Goal: Transaction & Acquisition: Book appointment/travel/reservation

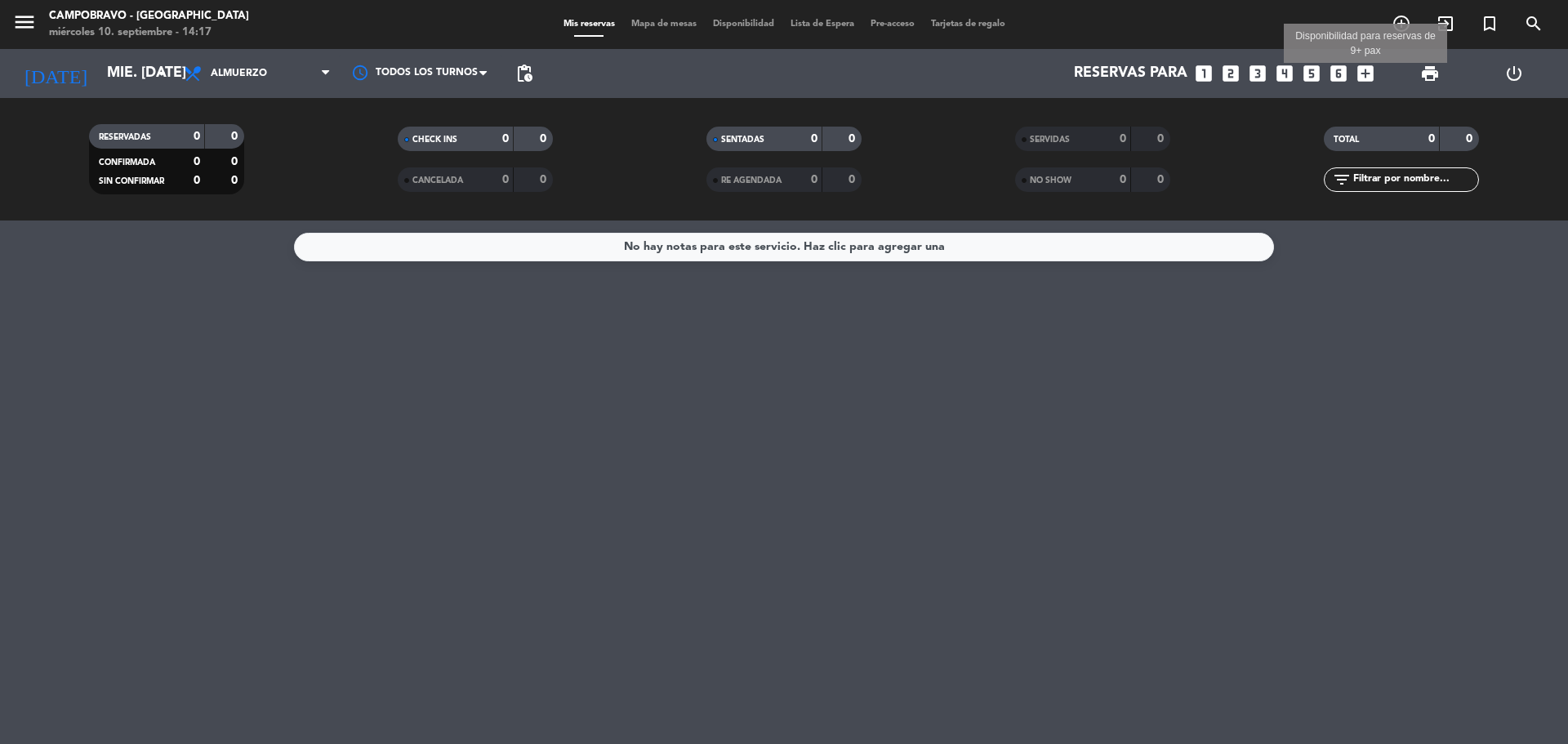
click at [1364, 74] on icon "add_box" at bounding box center [1365, 73] width 21 height 21
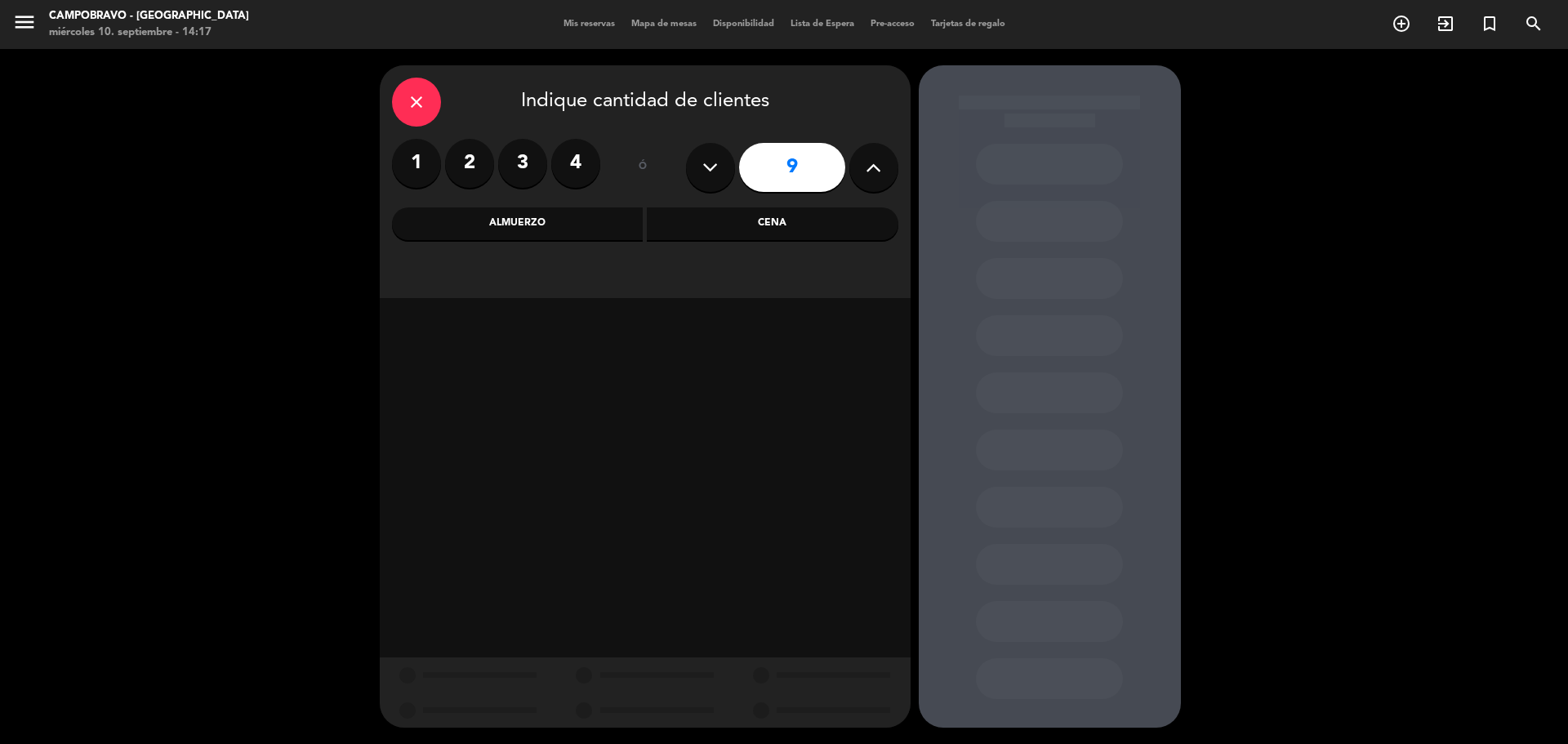
click at [715, 168] on icon at bounding box center [710, 166] width 15 height 24
click at [715, 169] on icon at bounding box center [710, 166] width 15 height 24
type input "5"
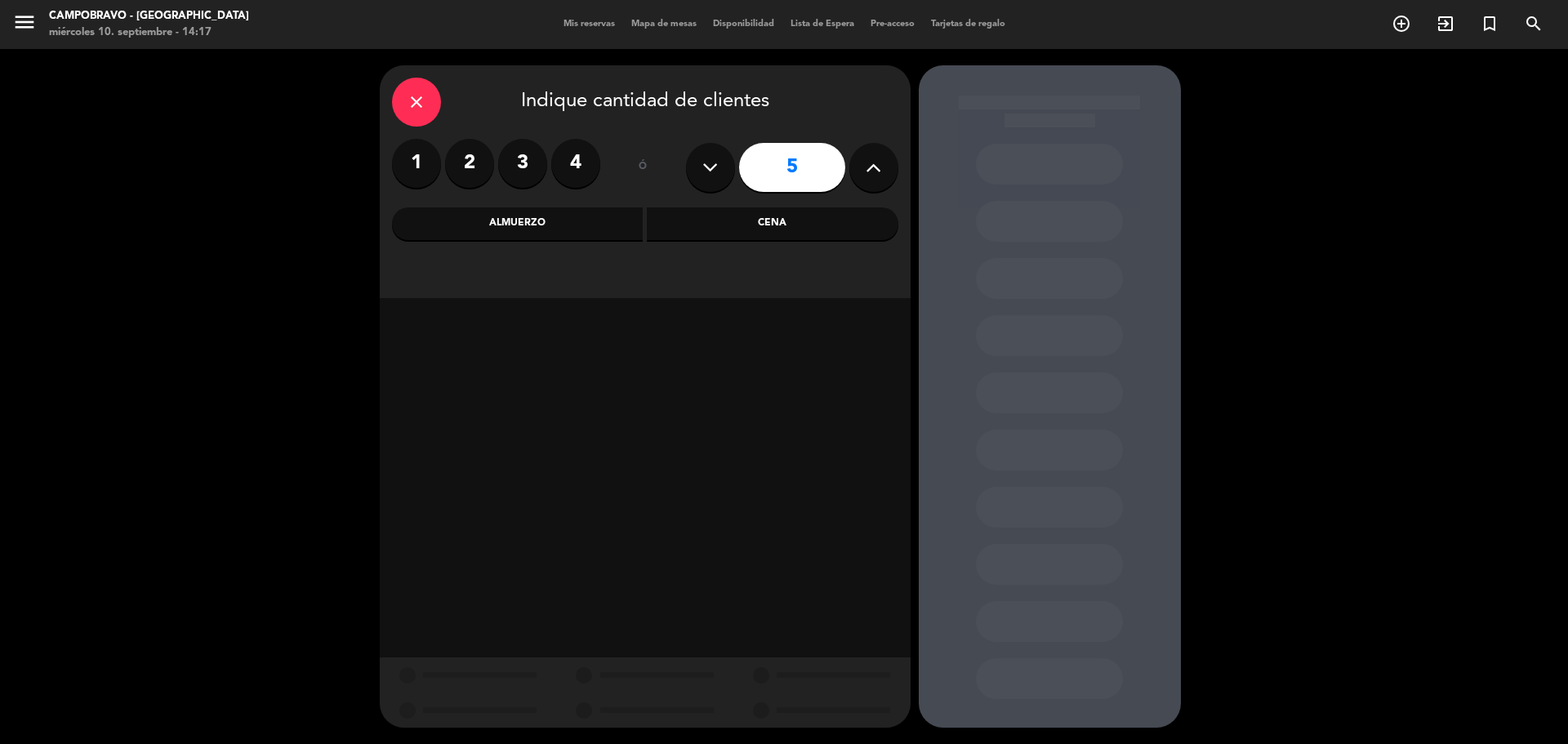
click at [735, 232] on div "Cena" at bounding box center [772, 224] width 252 height 33
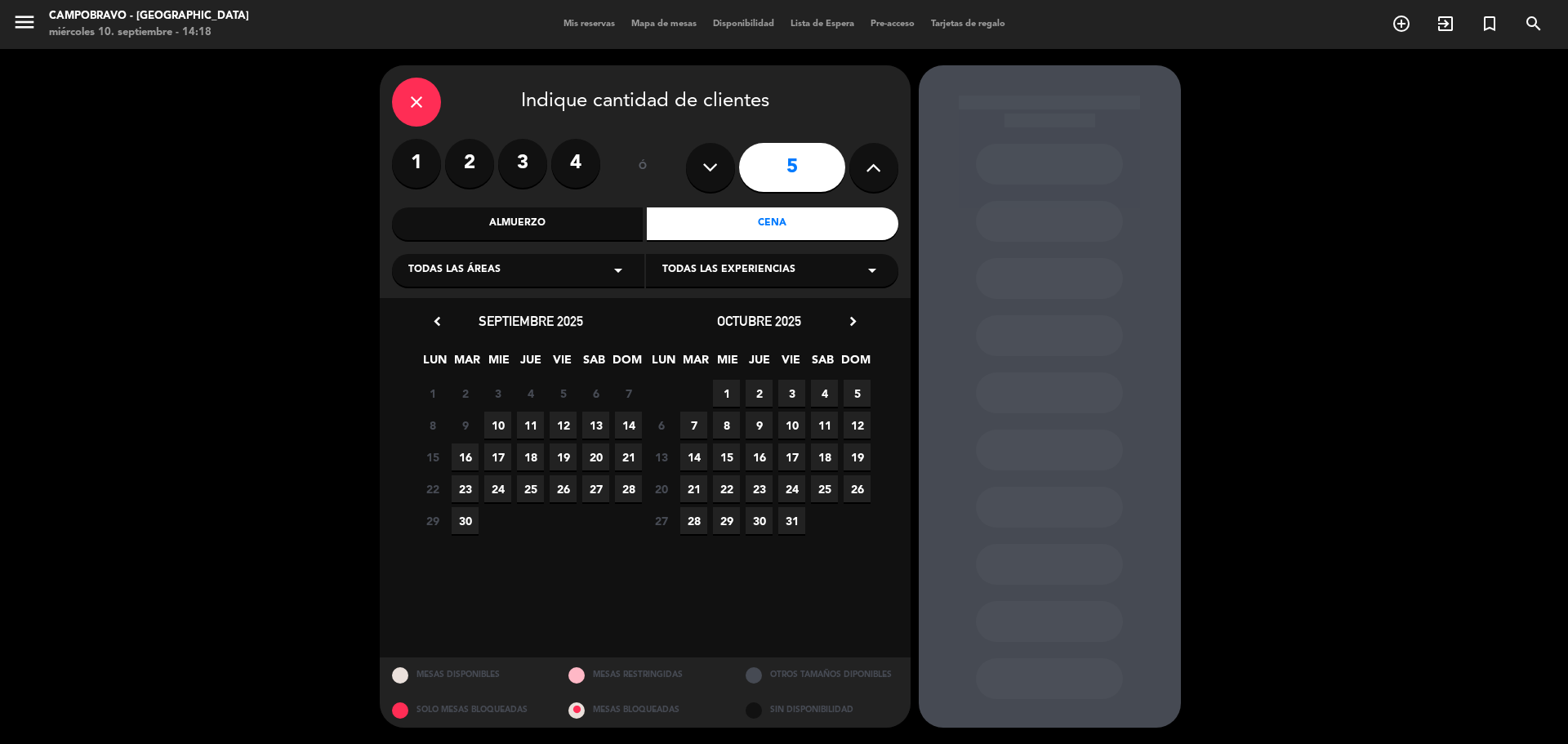
click at [570, 424] on span "12" at bounding box center [563, 425] width 27 height 27
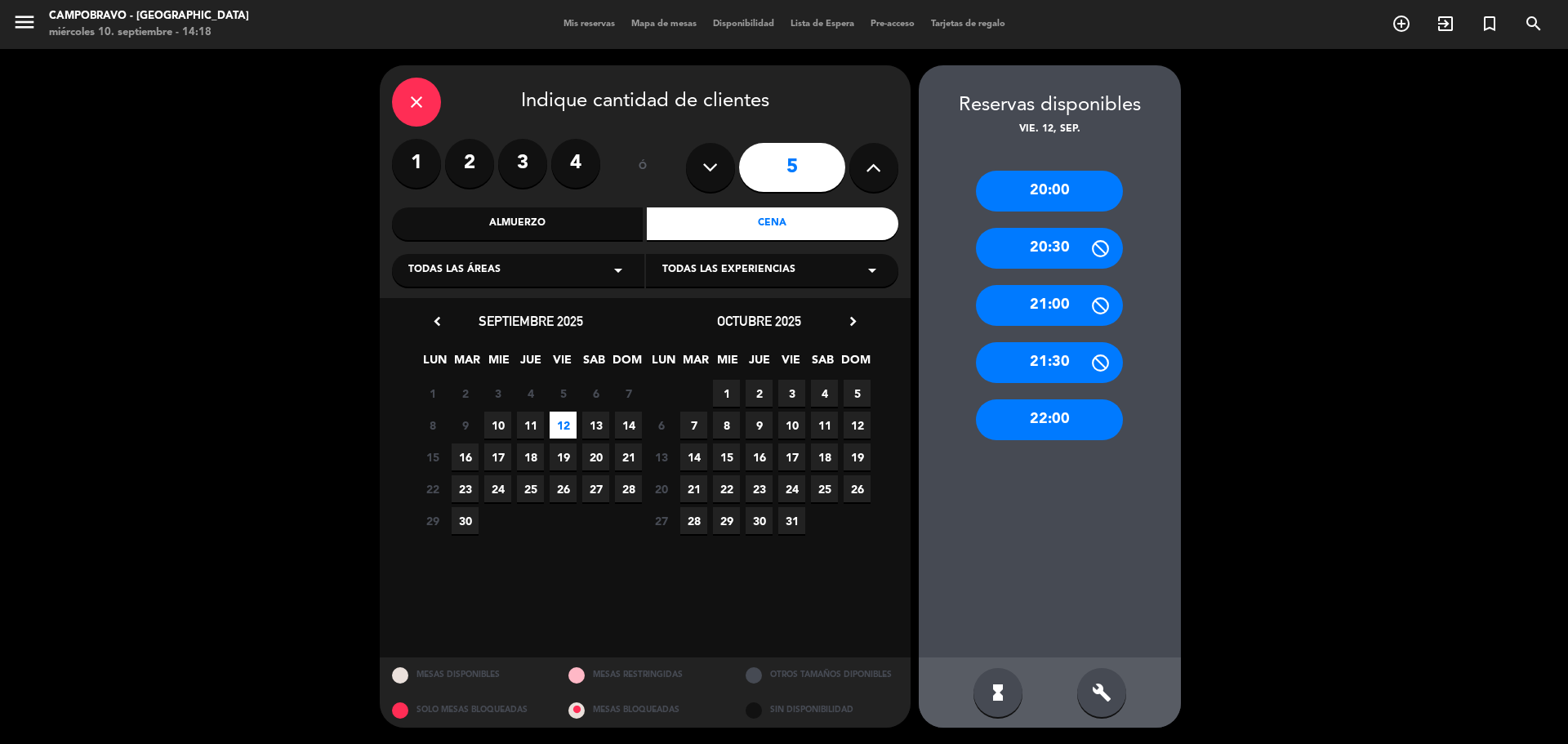
drag, startPoint x: 1066, startPoint y: 187, endPoint x: 919, endPoint y: 167, distance: 148.4
click at [1066, 188] on div "20:00" at bounding box center [1049, 191] width 147 height 40
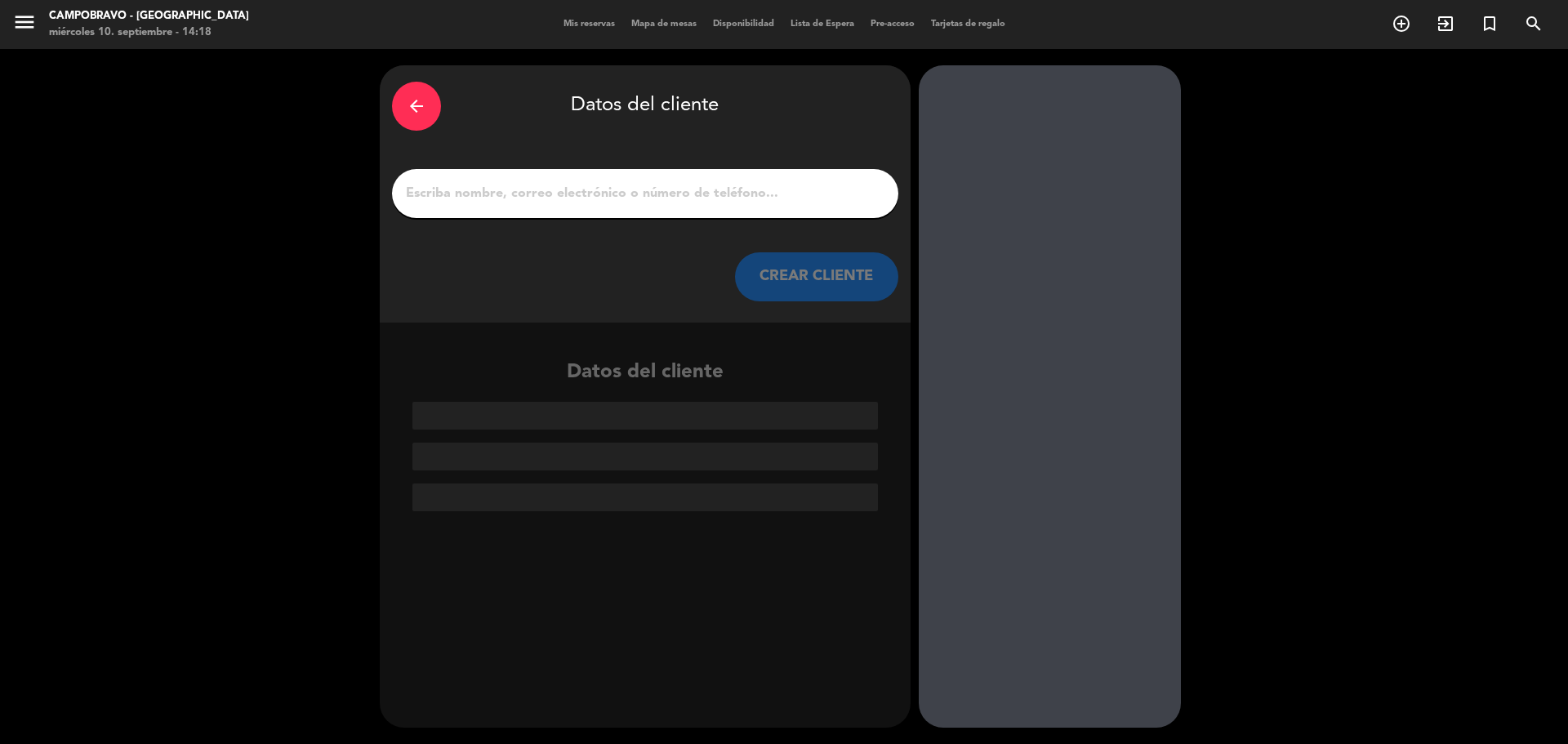
click at [780, 187] on input "1" at bounding box center [645, 194] width 481 height 23
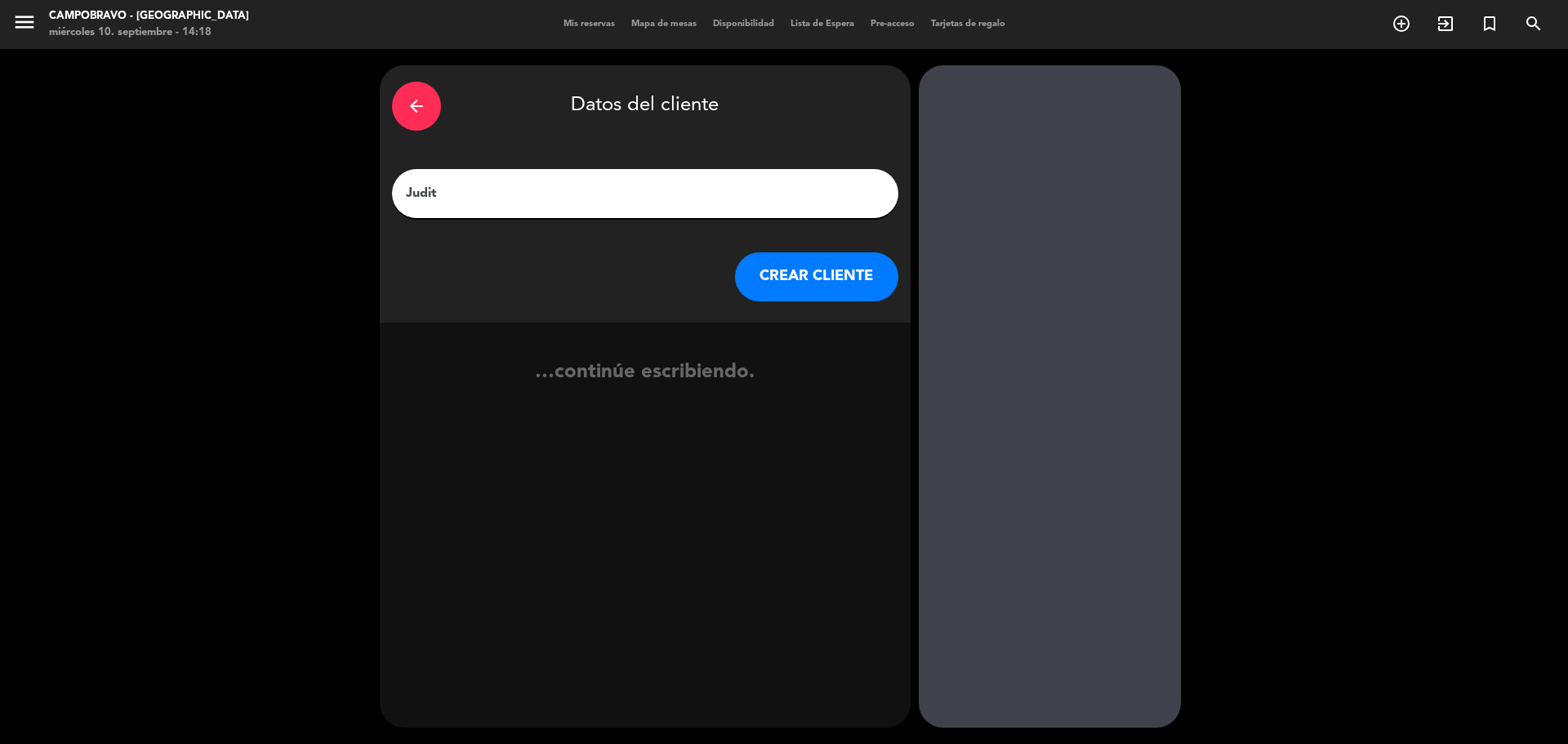
type input "Judit"
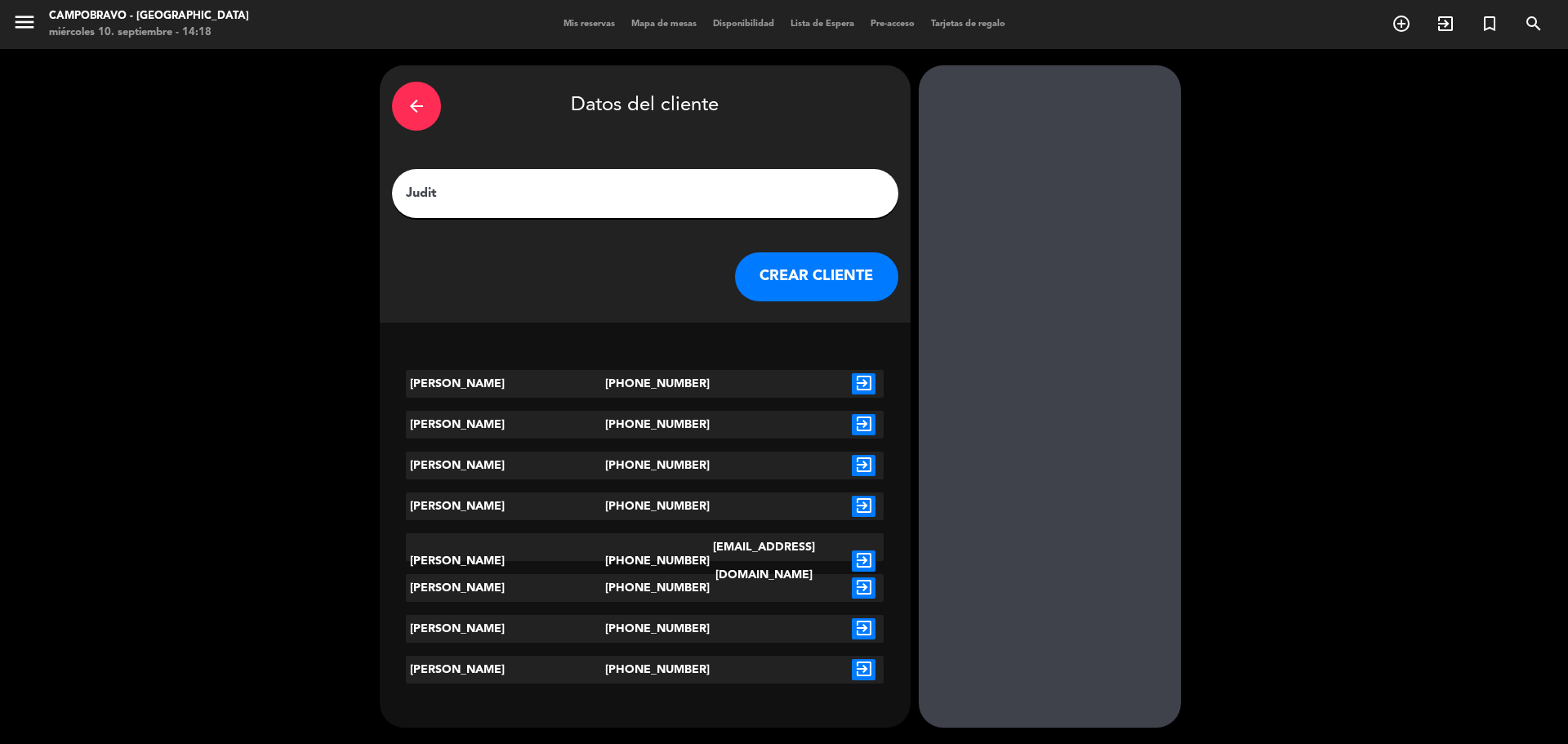
click at [820, 268] on button "CREAR CLIENTE" at bounding box center [817, 277] width 163 height 49
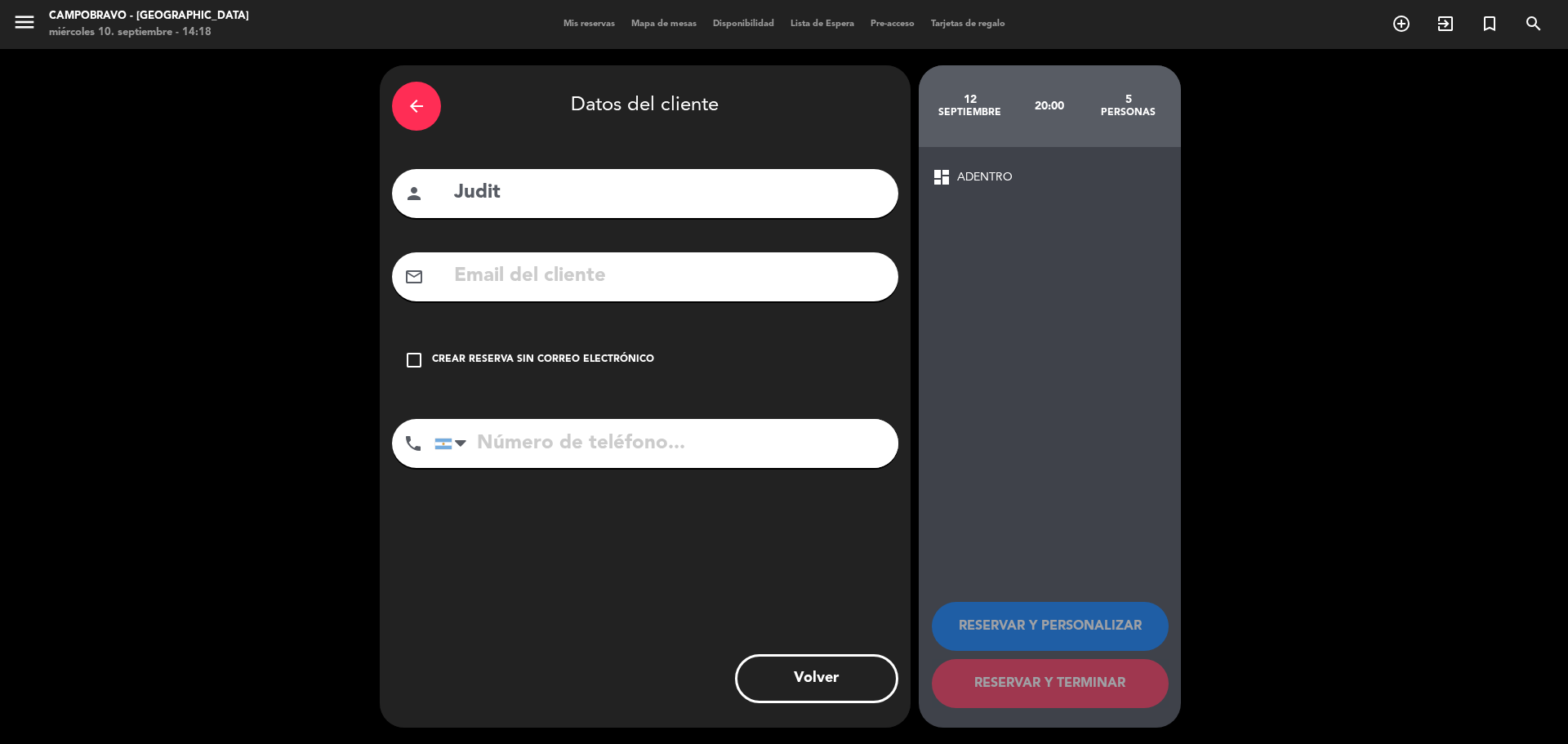
drag, startPoint x: 409, startPoint y: 360, endPoint x: 436, endPoint y: 378, distance: 32.4
click at [409, 361] on icon "check_box_outline_blank" at bounding box center [414, 360] width 19 height 19
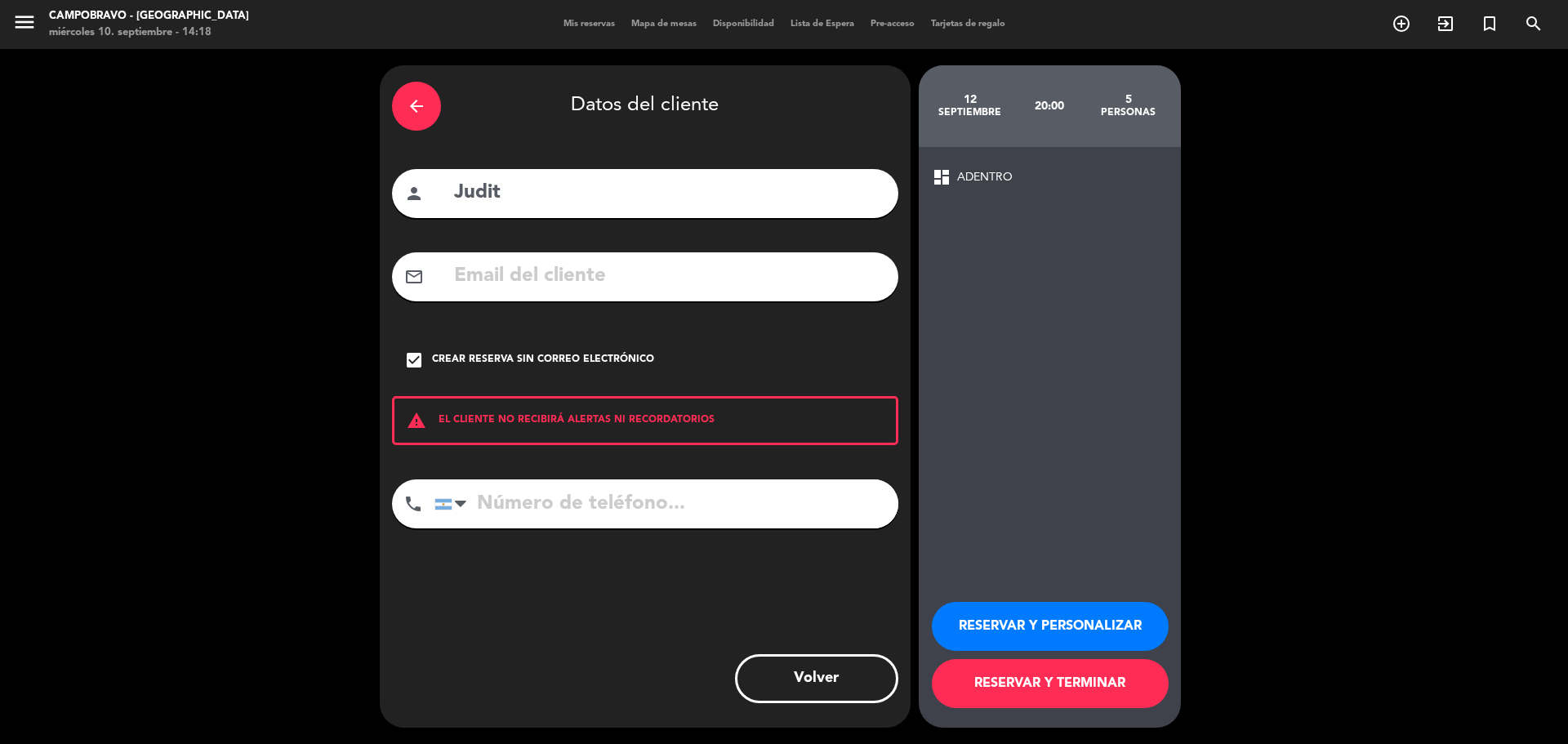
drag, startPoint x: 568, startPoint y: 498, endPoint x: 553, endPoint y: 494, distance: 15.5
click at [568, 498] on input "tel" at bounding box center [666, 504] width 464 height 49
type input "1164282666"
click at [1076, 690] on button "RESERVAR Y TERMINAR" at bounding box center [1050, 683] width 236 height 49
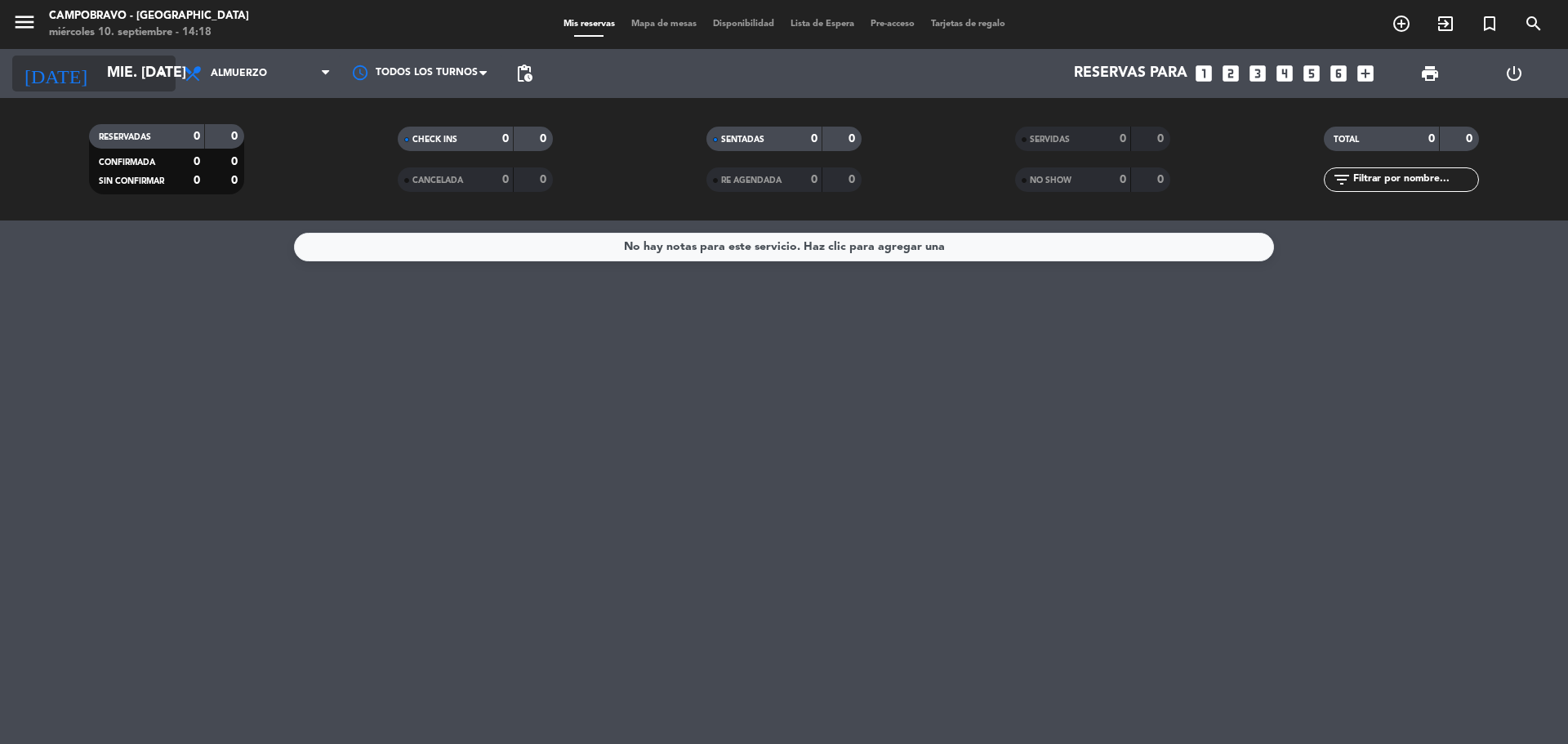
click at [155, 73] on icon "arrow_drop_down" at bounding box center [161, 73] width 19 height 19
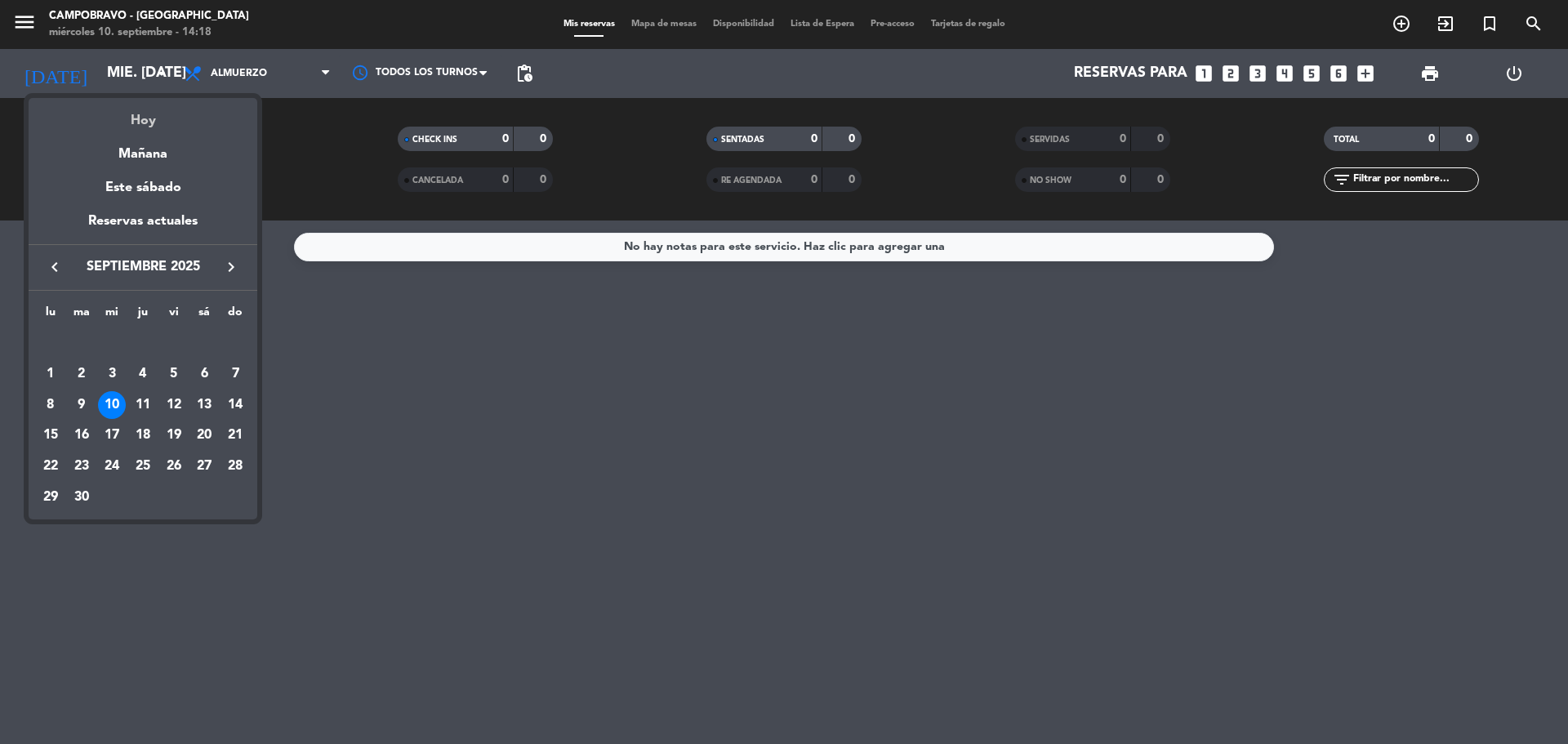
click at [145, 124] on div "Hoy" at bounding box center [143, 114] width 229 height 34
